Goal: Information Seeking & Learning: Compare options

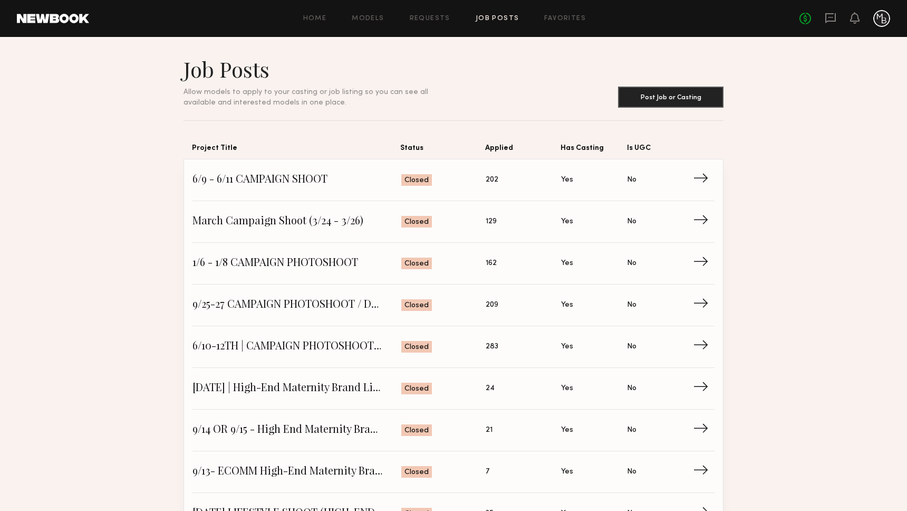
click at [473, 20] on div "Home Models Requests Job Posts Favorites Sign Out" at bounding box center [444, 18] width 710 height 7
click at [544, 18] on link "Favorites" at bounding box center [565, 18] width 42 height 7
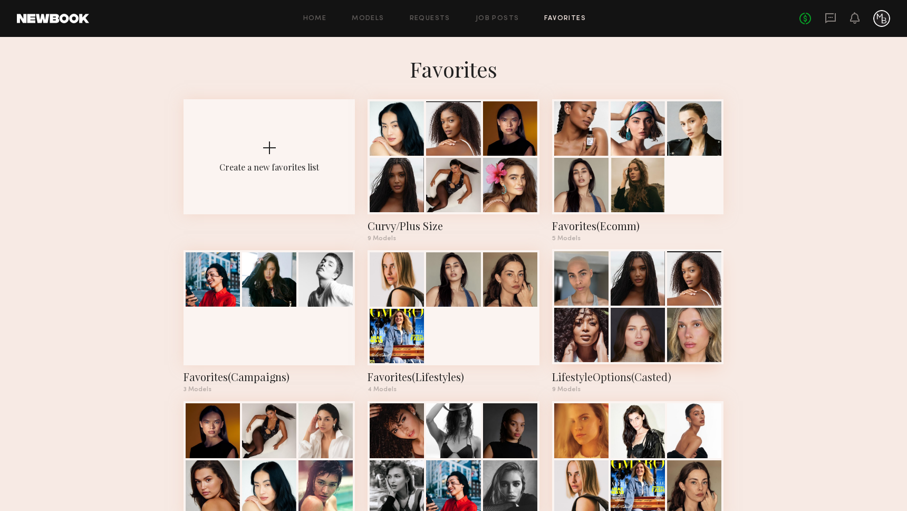
click at [673, 334] on div at bounding box center [694, 335] width 54 height 54
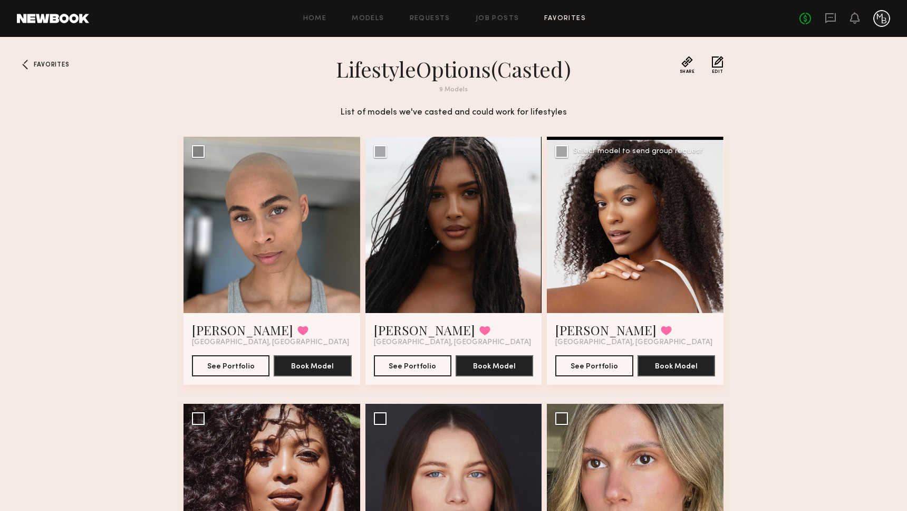
click at [694, 245] on div at bounding box center [635, 225] width 177 height 177
click at [590, 249] on div at bounding box center [635, 225] width 177 height 177
click at [580, 329] on link "[PERSON_NAME]" at bounding box center [605, 329] width 101 height 17
click at [49, 64] on span "Favorites" at bounding box center [51, 65] width 35 height 6
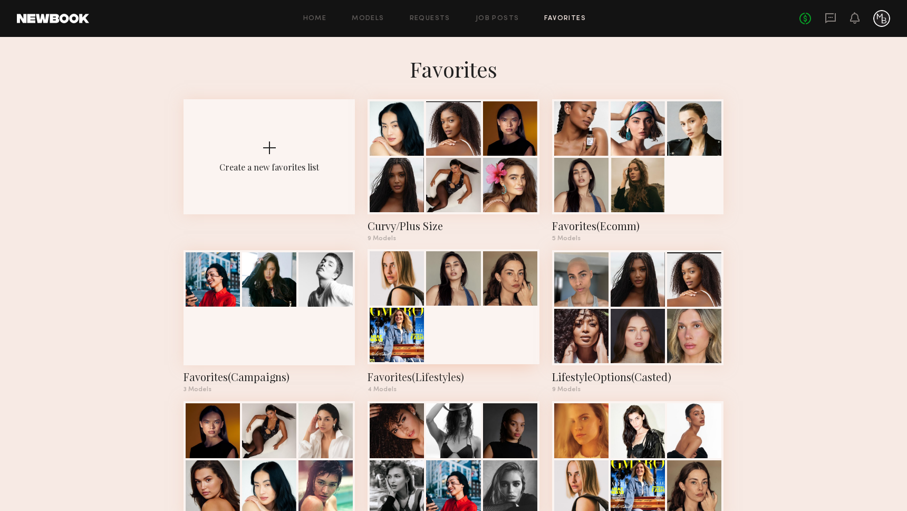
click at [403, 338] on div at bounding box center [397, 335] width 54 height 54
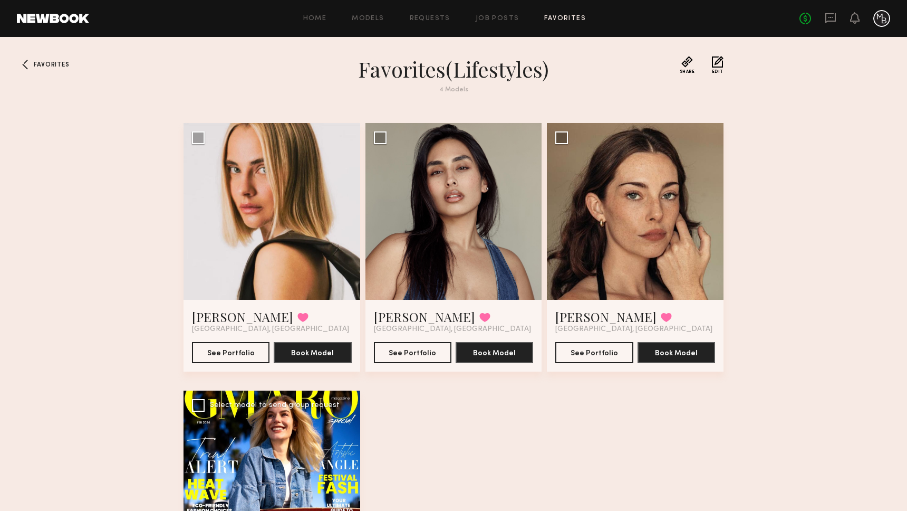
click at [258, 418] on div at bounding box center [272, 478] width 177 height 177
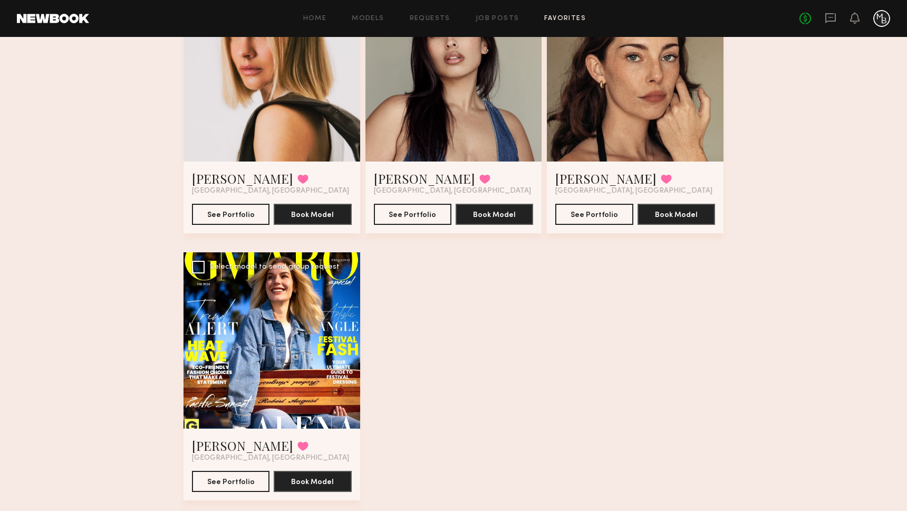
scroll to position [163, 0]
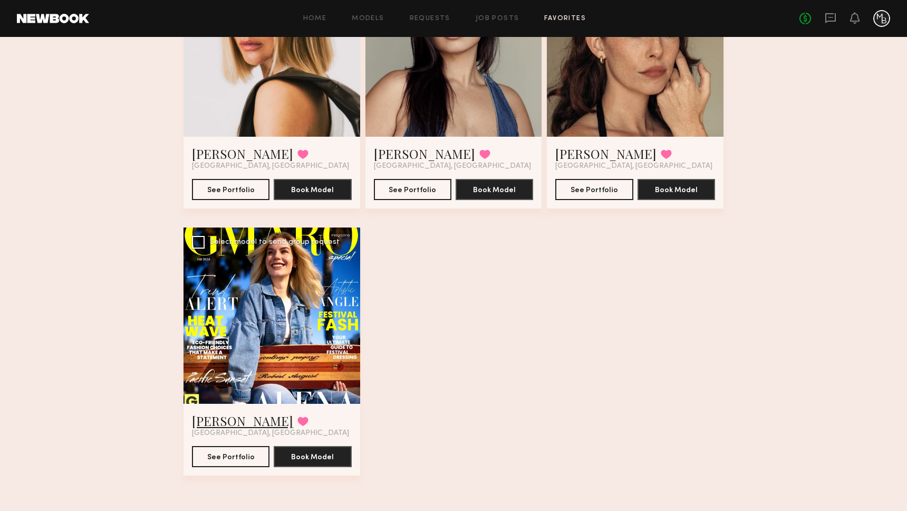
click at [228, 415] on link "Alena P." at bounding box center [242, 420] width 101 height 17
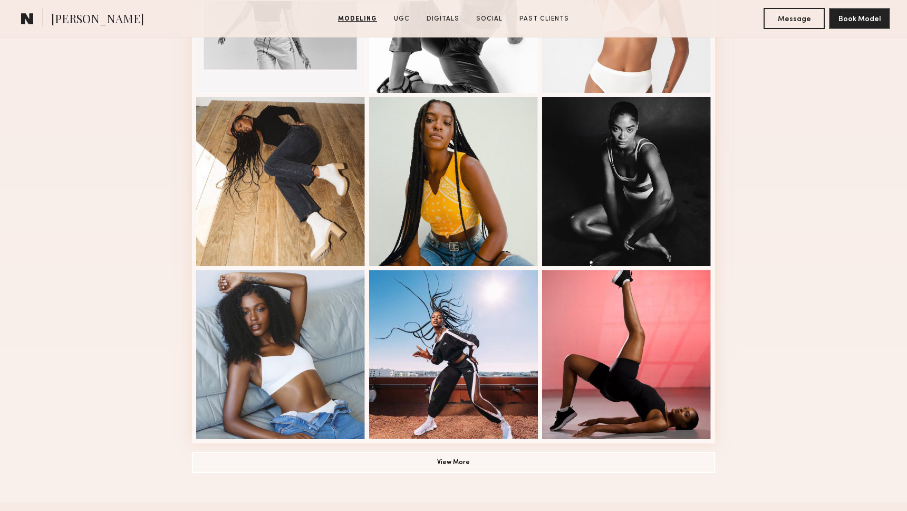
scroll to position [580, 0]
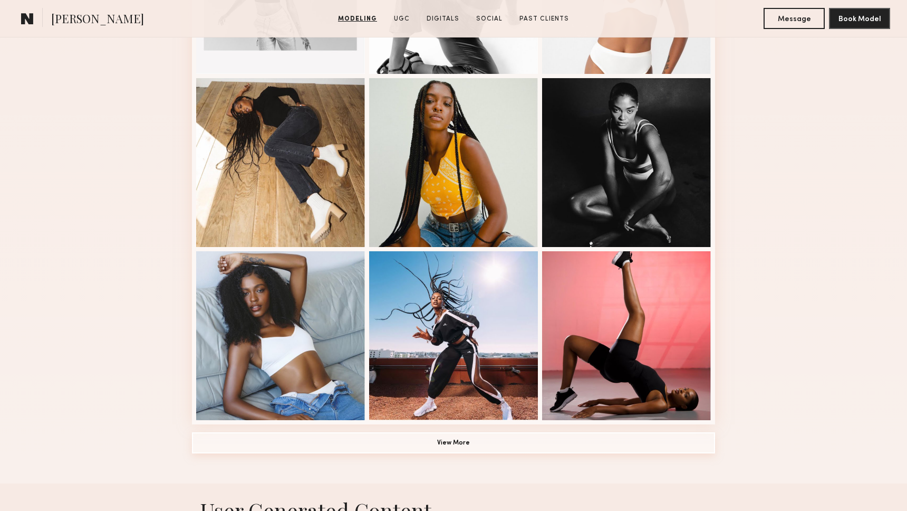
click at [544, 434] on button "View More" at bounding box center [453, 442] width 523 height 21
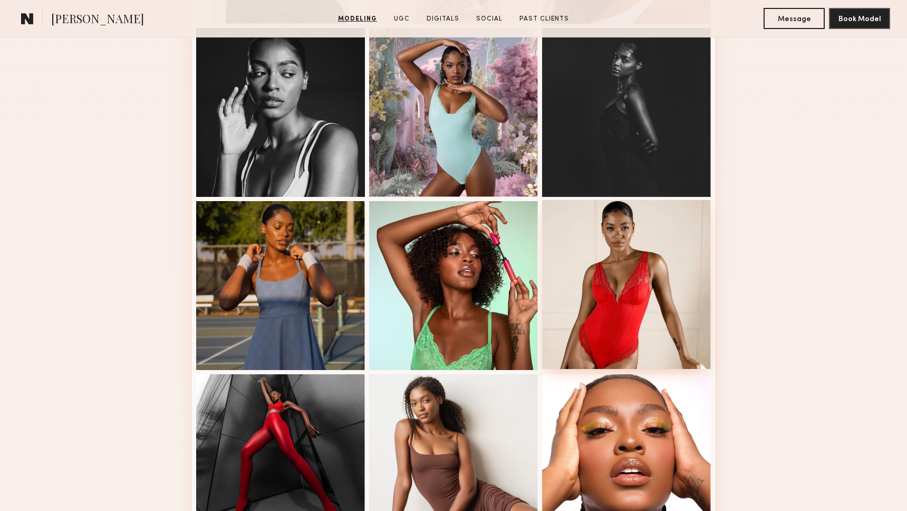
scroll to position [1236, 0]
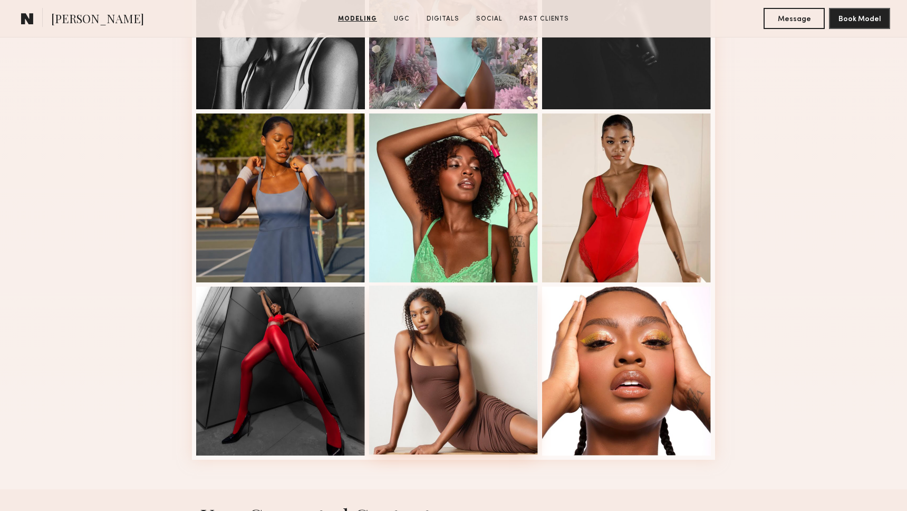
click at [476, 410] on div at bounding box center [453, 369] width 169 height 169
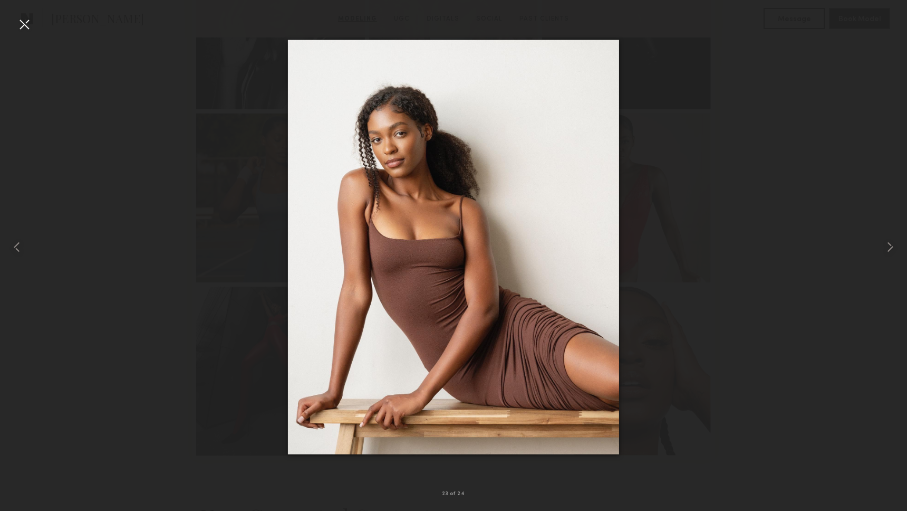
click at [660, 224] on div at bounding box center [453, 247] width 907 height 460
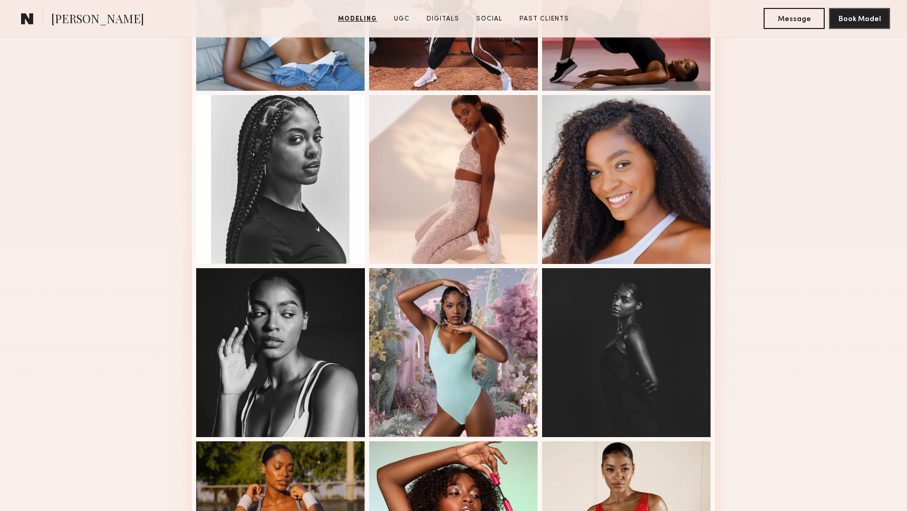
scroll to position [901, 0]
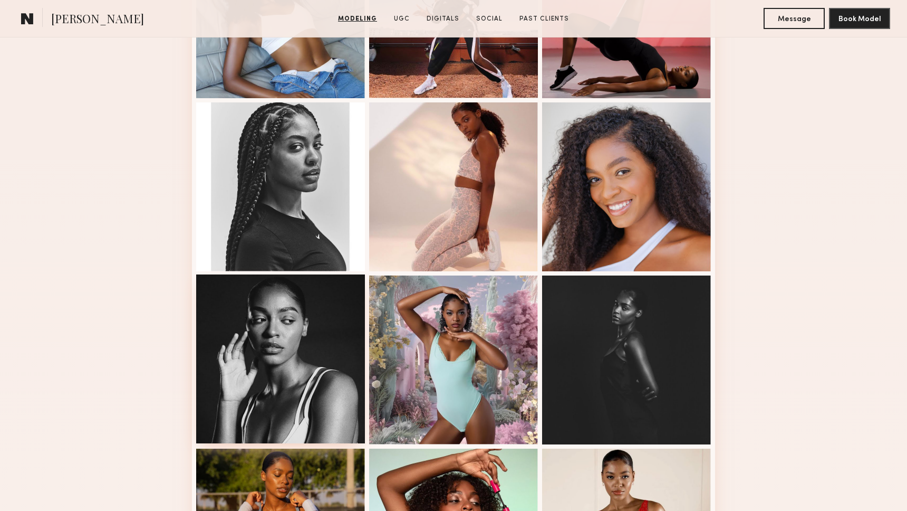
click at [273, 362] on div at bounding box center [280, 358] width 169 height 169
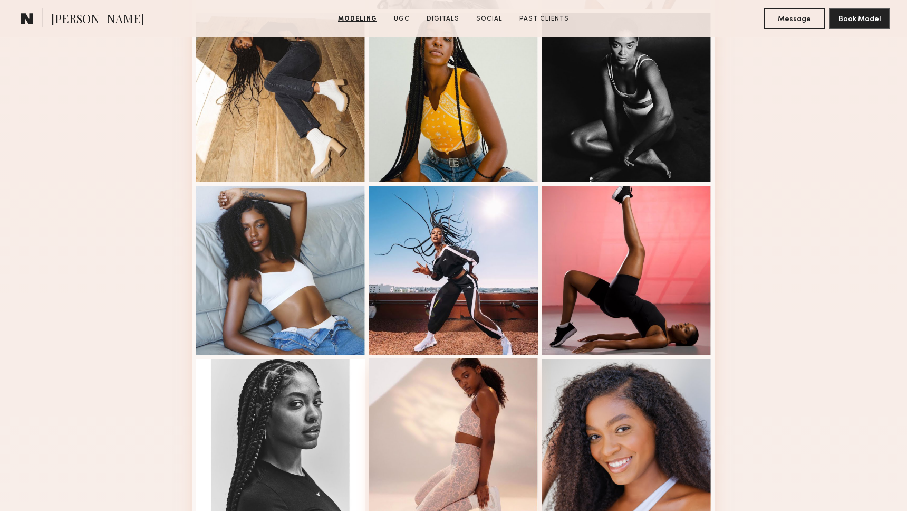
scroll to position [642, 0]
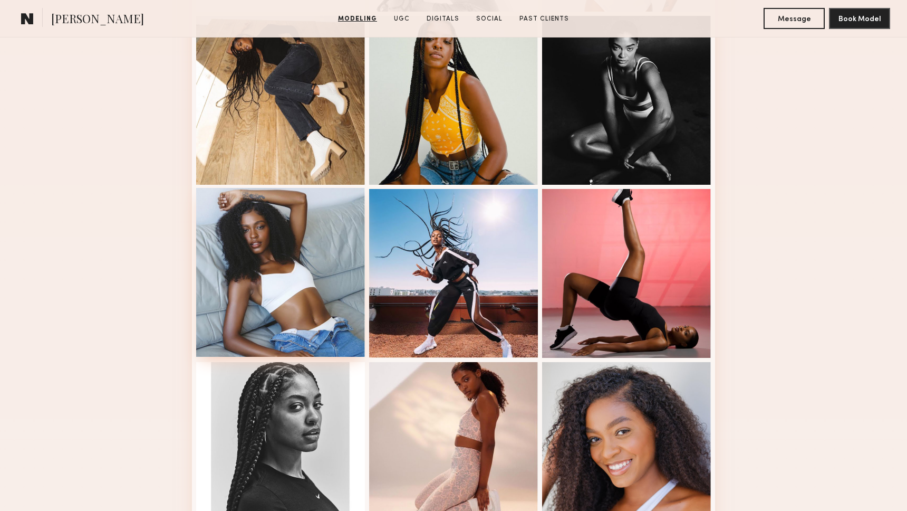
click at [308, 286] on div at bounding box center [280, 272] width 169 height 169
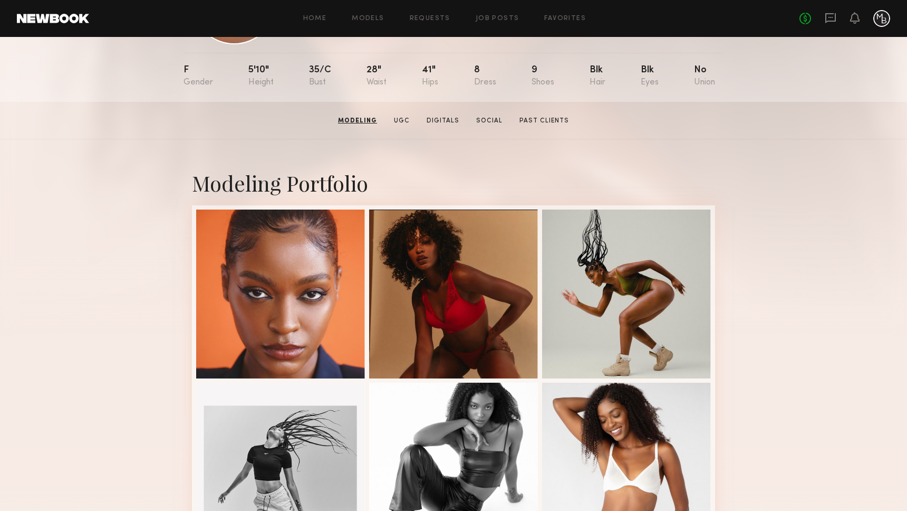
scroll to position [82, 0]
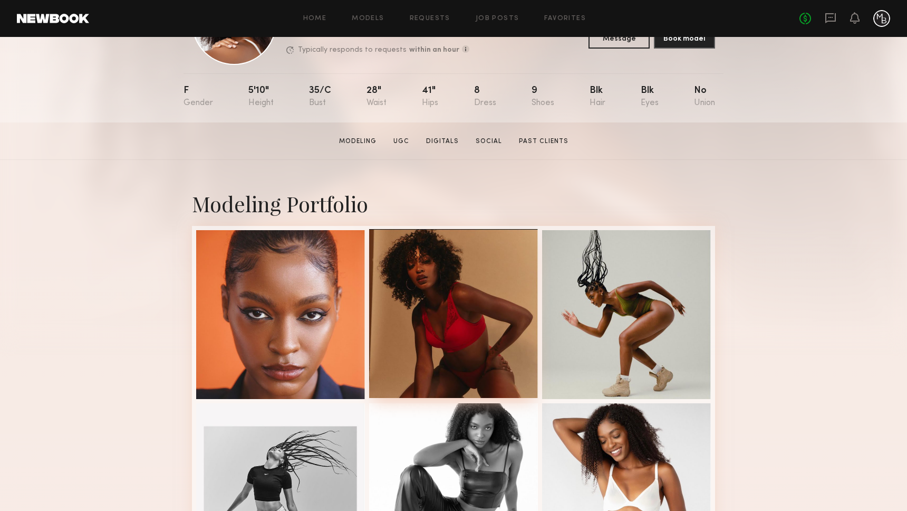
click at [441, 335] on div at bounding box center [453, 313] width 169 height 169
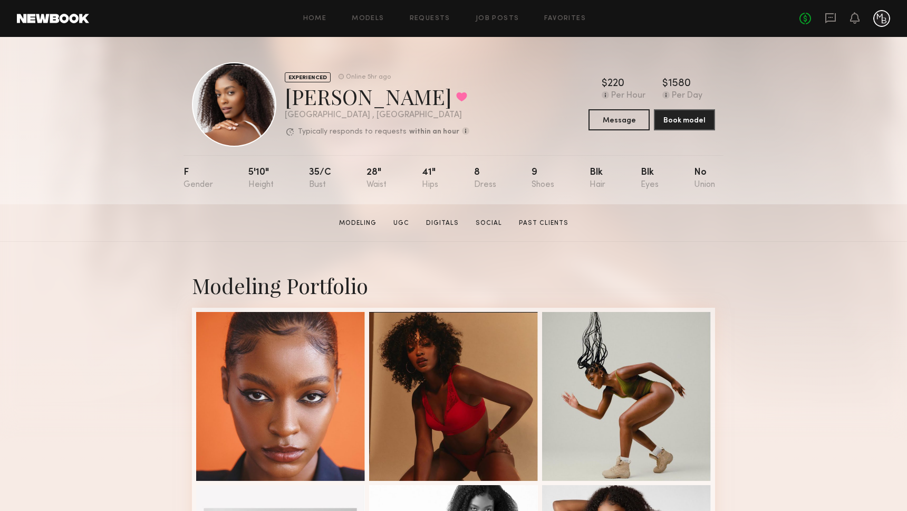
click at [227, 114] on div at bounding box center [234, 104] width 84 height 84
click at [230, 113] on div at bounding box center [234, 104] width 84 height 84
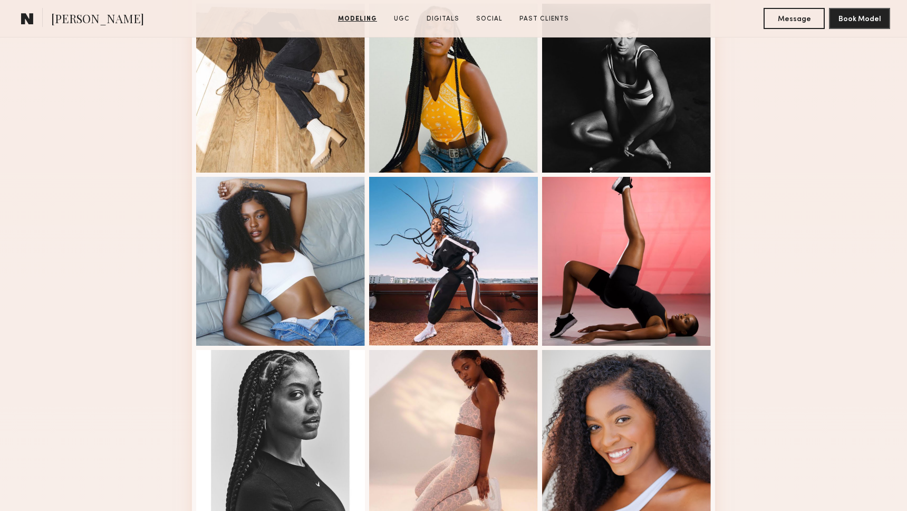
scroll to position [655, 0]
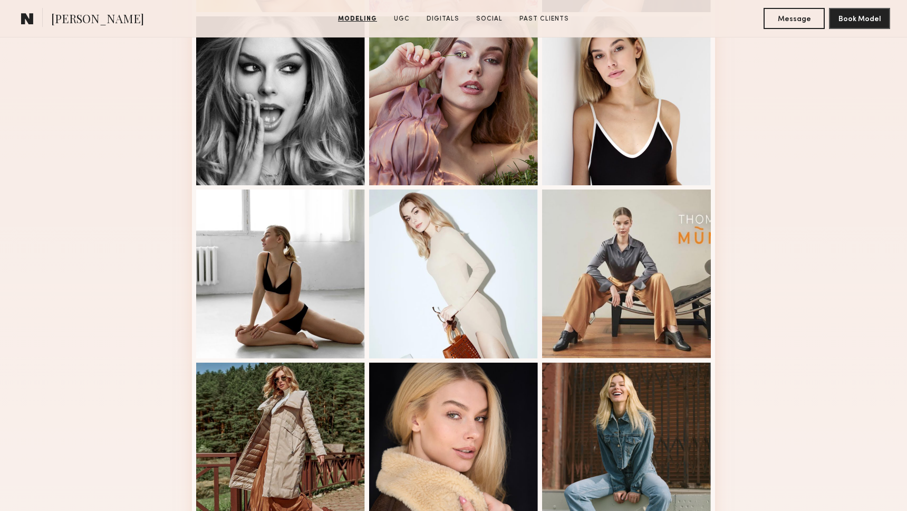
scroll to position [552, 0]
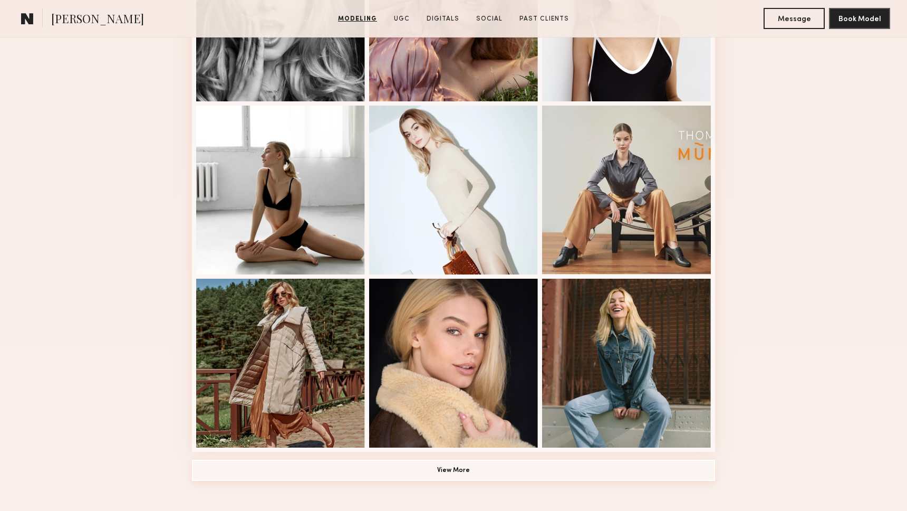
click at [554, 464] on button "View More" at bounding box center [453, 469] width 523 height 21
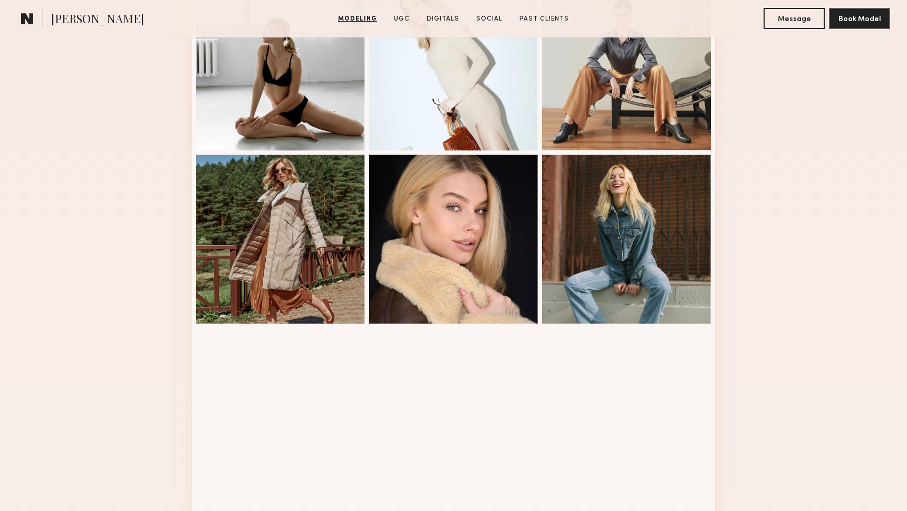
scroll to position [702, 0]
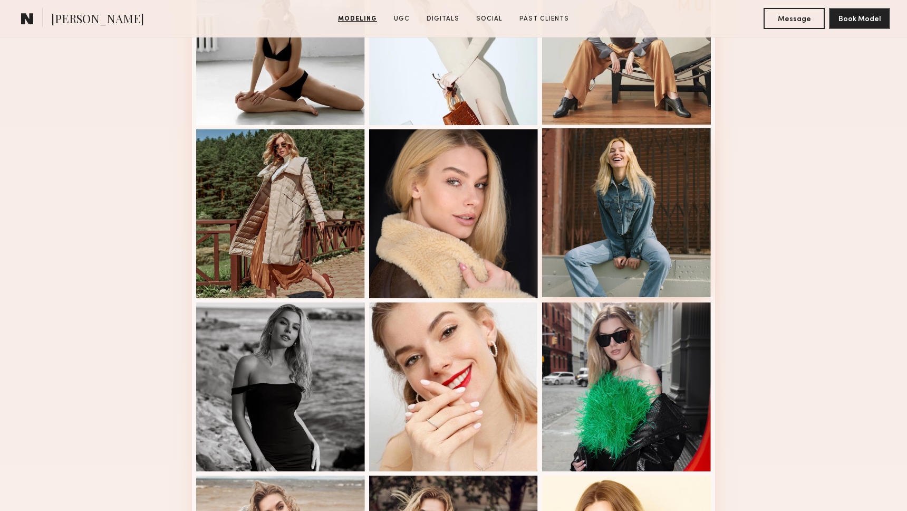
click at [638, 238] on div at bounding box center [626, 212] width 169 height 169
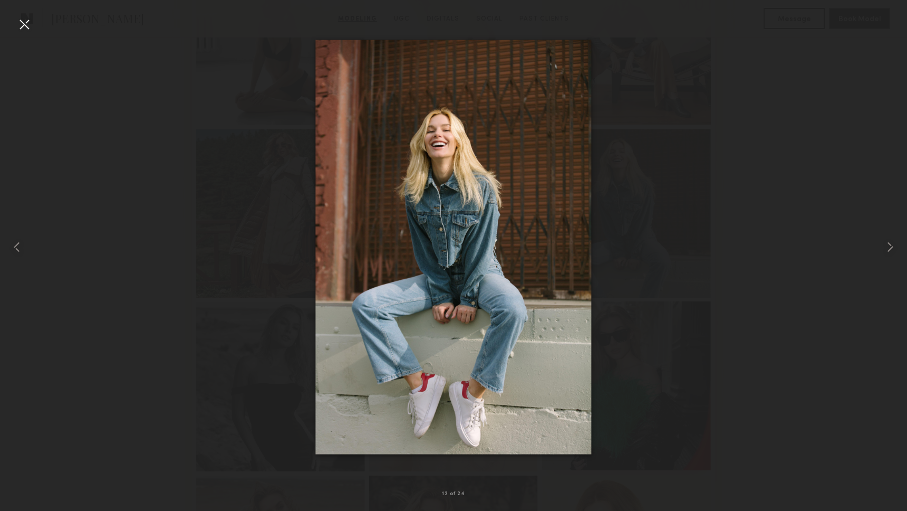
click at [662, 438] on div at bounding box center [453, 247] width 907 height 460
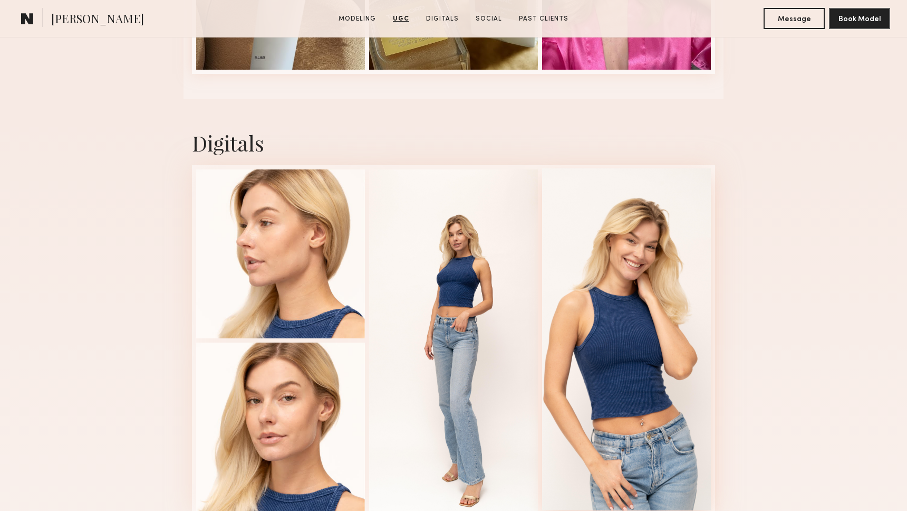
scroll to position [2875, 0]
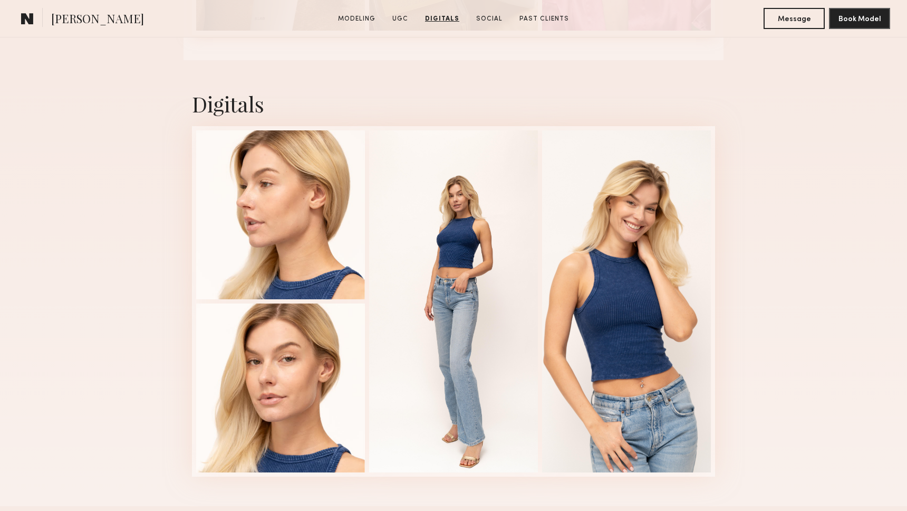
click at [836, 65] on div "Digitals 1 of 4" at bounding box center [453, 283] width 907 height 446
